Goal: Navigation & Orientation: Understand site structure

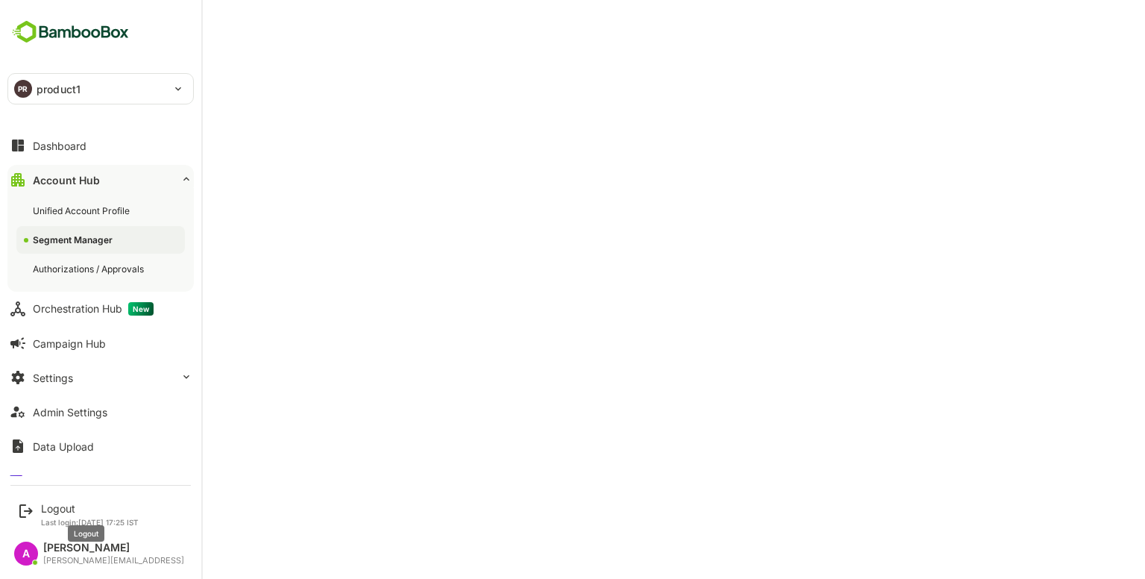
click at [66, 506] on div "Logout" at bounding box center [90, 508] width 98 height 13
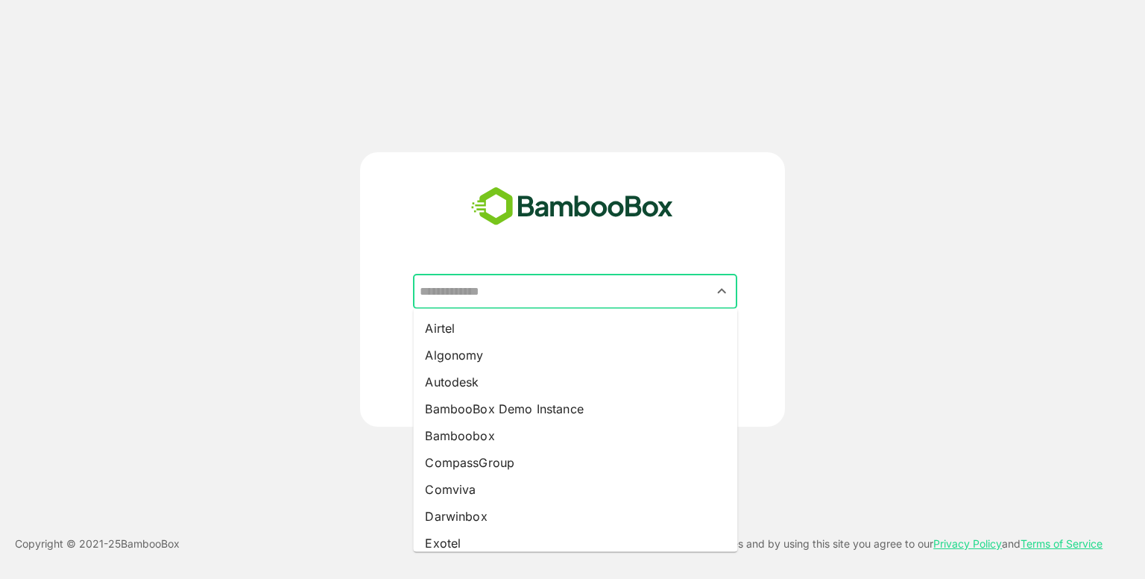
click at [489, 291] on input "text" at bounding box center [575, 291] width 318 height 28
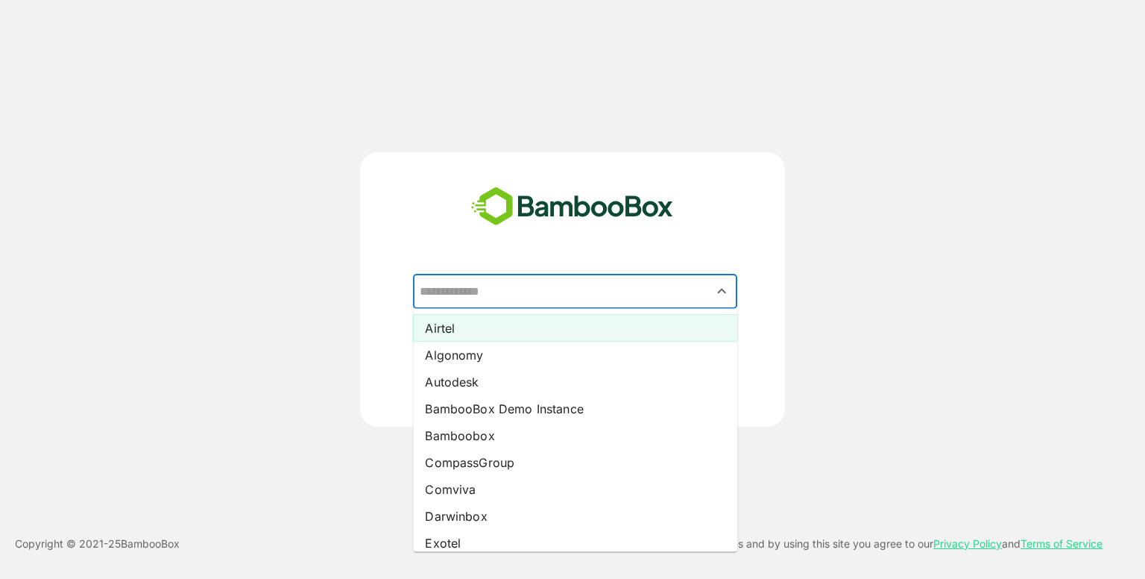
click at [482, 318] on li "Airtel" at bounding box center [575, 328] width 324 height 27
type input "******"
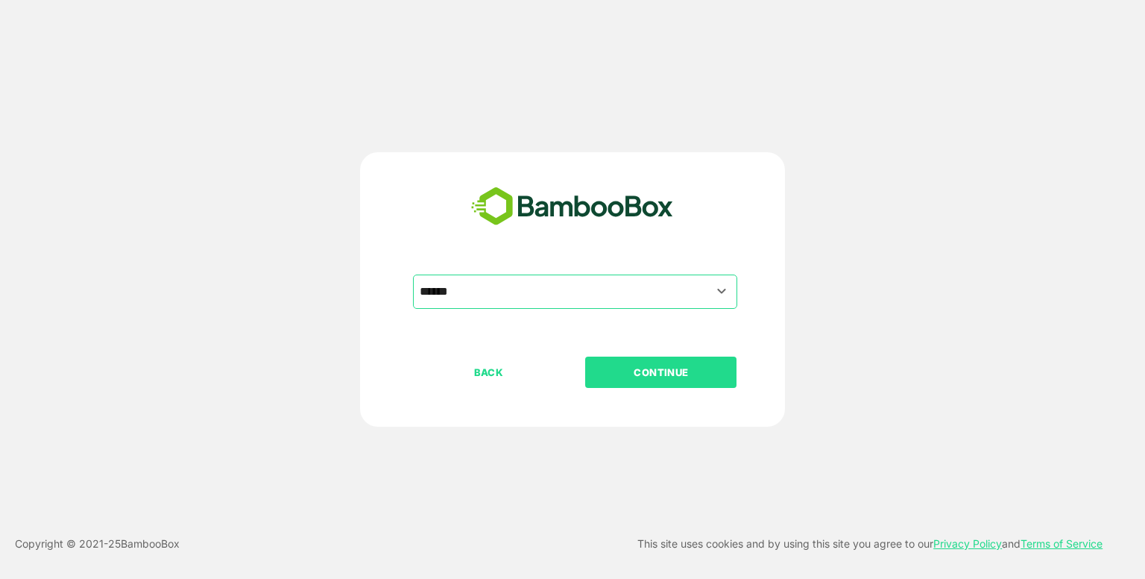
click at [626, 377] on p "CONTINUE" at bounding box center [661, 372] width 149 height 16
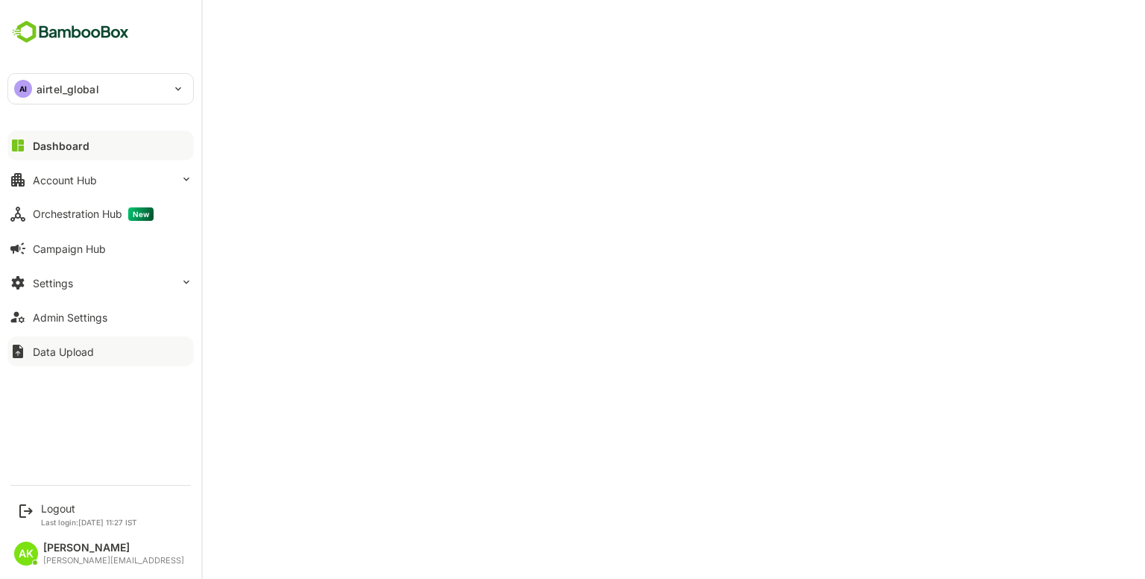
click at [31, 350] on button "Data Upload" at bounding box center [100, 351] width 186 height 30
click at [72, 177] on div "Account Hub" at bounding box center [65, 180] width 64 height 13
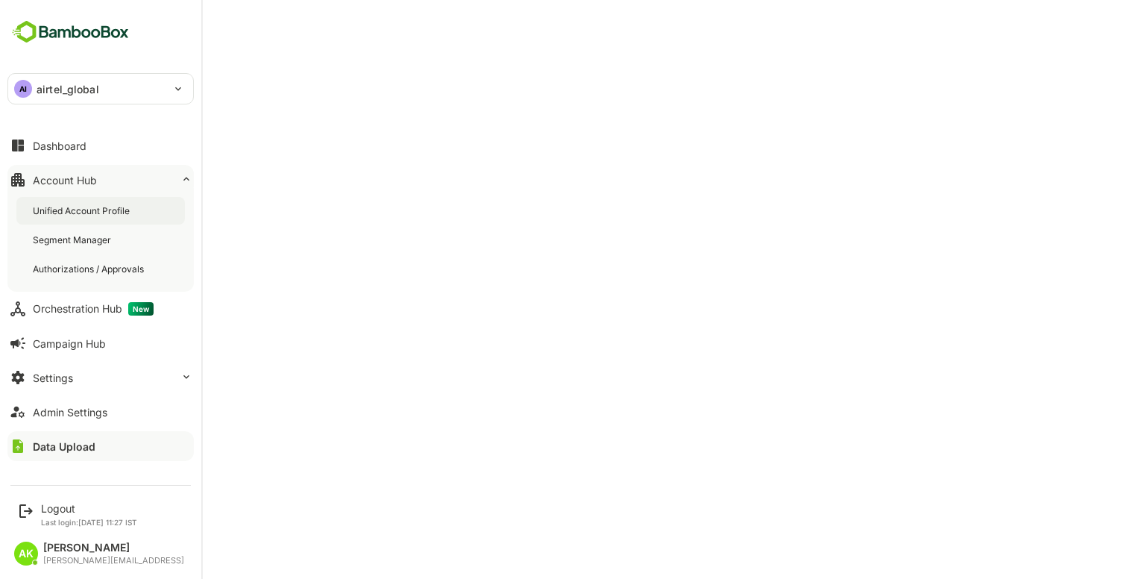
click at [84, 214] on div "Unified Account Profile" at bounding box center [83, 210] width 100 height 13
click at [78, 423] on button "Admin Settings" at bounding box center [100, 412] width 186 height 30
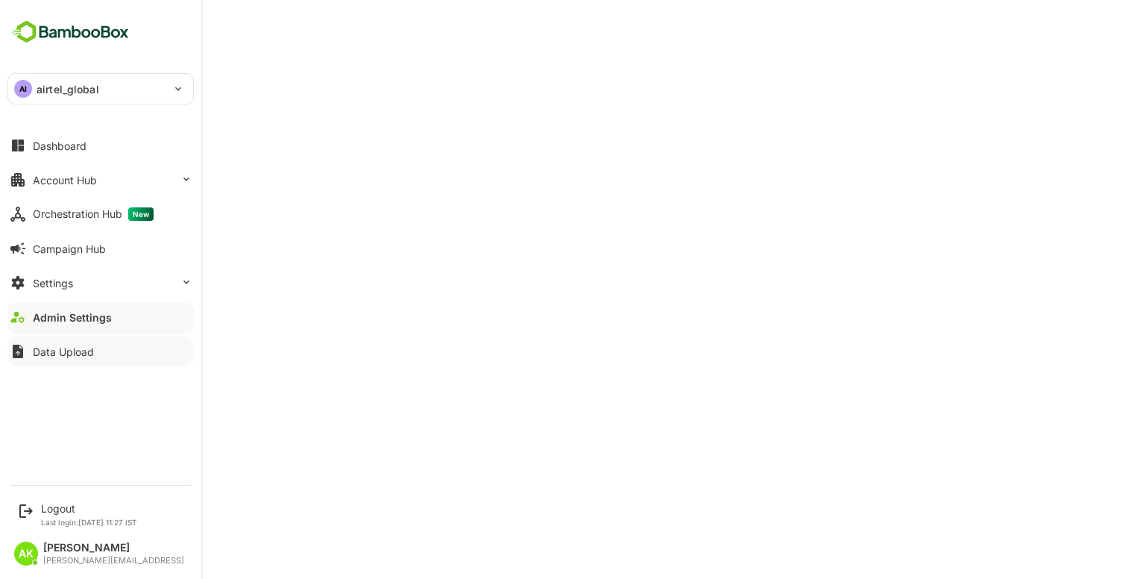
click at [64, 350] on div "Data Upload" at bounding box center [63, 351] width 61 height 13
